Goal: Navigation & Orientation: Find specific page/section

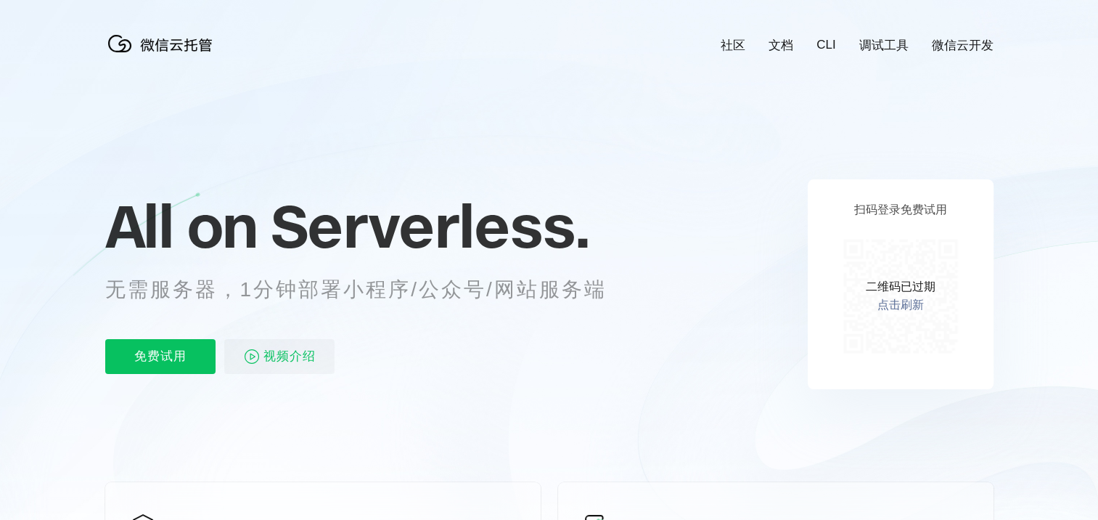
click at [64, 85] on icon at bounding box center [549, 392] width 1393 height 784
click at [959, 49] on link "微信云开发" at bounding box center [963, 45] width 62 height 17
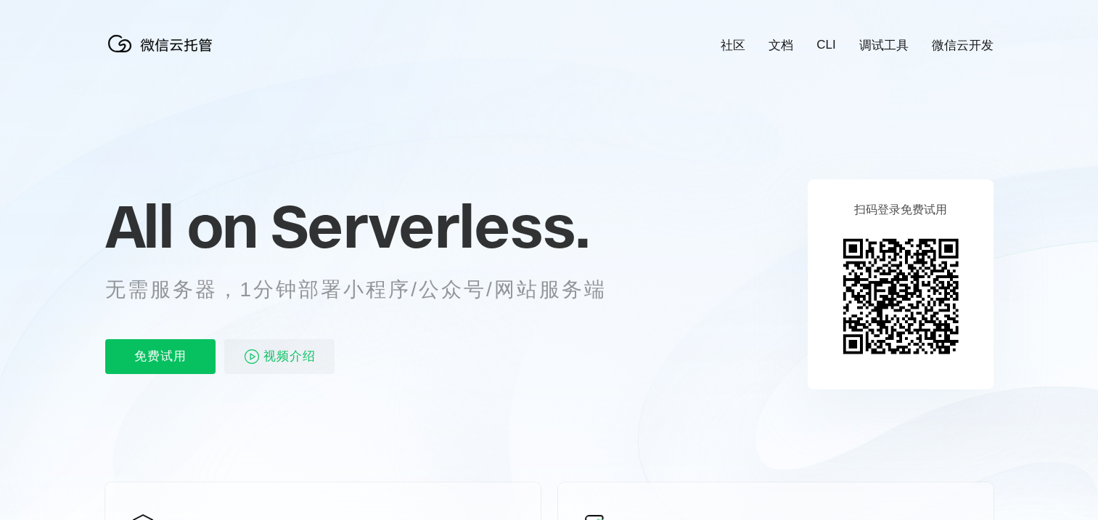
scroll to position [0, 2581]
click at [49, 123] on icon at bounding box center [549, 392] width 1393 height 784
